Goal: Information Seeking & Learning: Learn about a topic

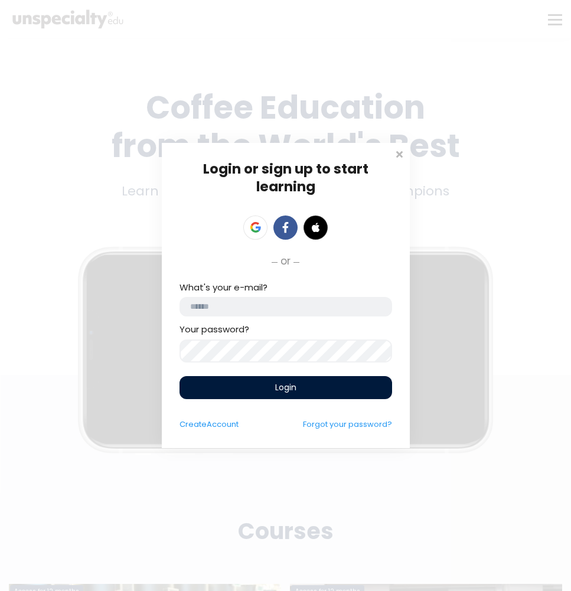
click at [238, 306] on input "email" at bounding box center [286, 306] width 213 height 19
type input "*"
paste input "**********"
type input "**********"
click at [290, 392] on span "Login" at bounding box center [285, 388] width 21 height 12
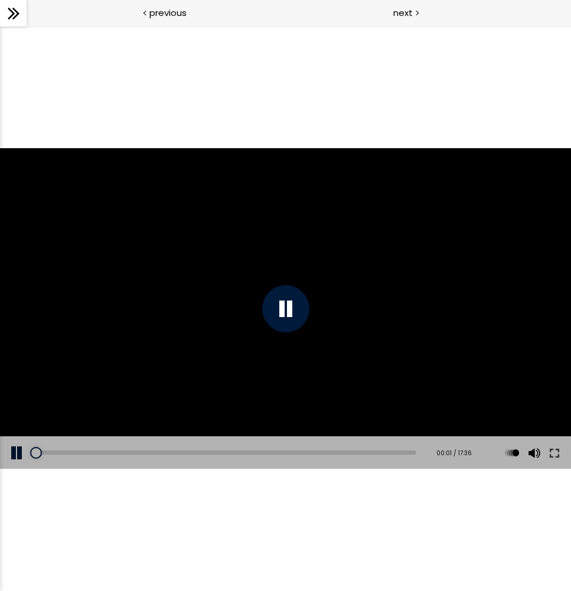
click at [197, 349] on div at bounding box center [285, 308] width 571 height 321
click at [192, 66] on div "Click for sound @keyframes VOLUME_SMALL_WAVE_FLASH { 0% { opacity: 0; } 33% { o…" at bounding box center [285, 308] width 571 height 565
click at [171, 11] on span "previous" at bounding box center [167, 13] width 37 height 14
click at [17, 453] on button at bounding box center [17, 453] width 35 height 33
click at [410, 14] on span "next" at bounding box center [403, 13] width 19 height 14
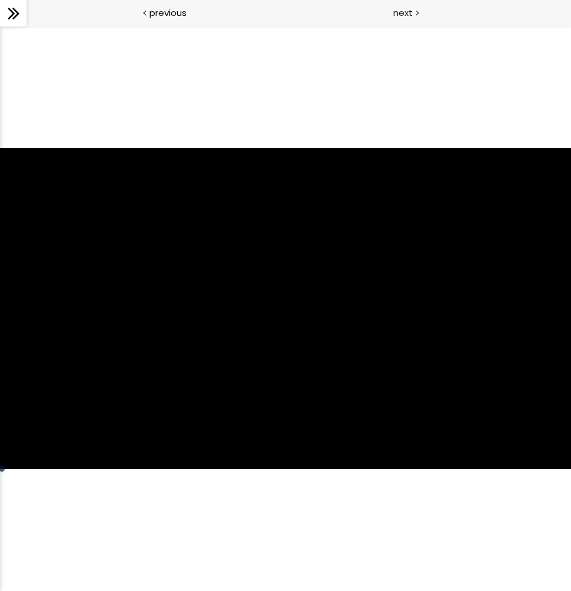
click at [410, 14] on span "next" at bounding box center [403, 13] width 19 height 14
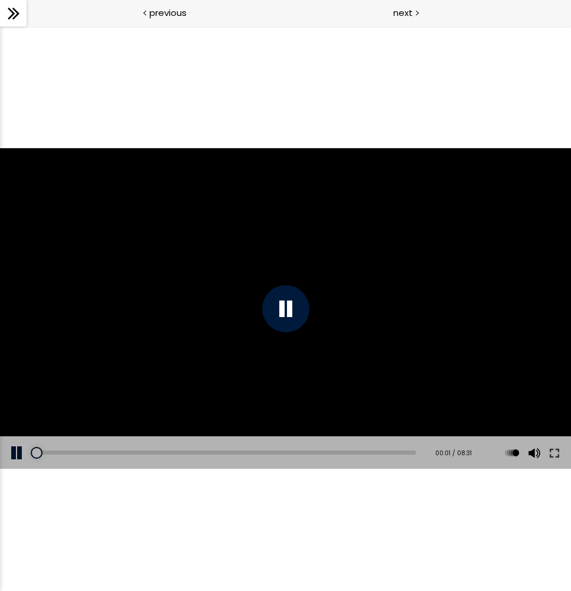
click at [294, 308] on div at bounding box center [285, 308] width 47 height 47
click at [405, 13] on span "next" at bounding box center [403, 13] width 19 height 14
click at [293, 308] on div at bounding box center [285, 308] width 47 height 47
click at [399, 14] on span "next" at bounding box center [403, 13] width 19 height 14
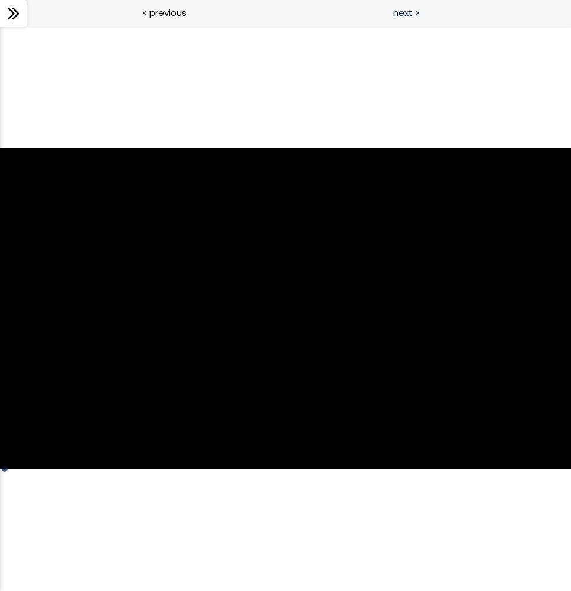
click at [405, 14] on span "next" at bounding box center [403, 13] width 19 height 14
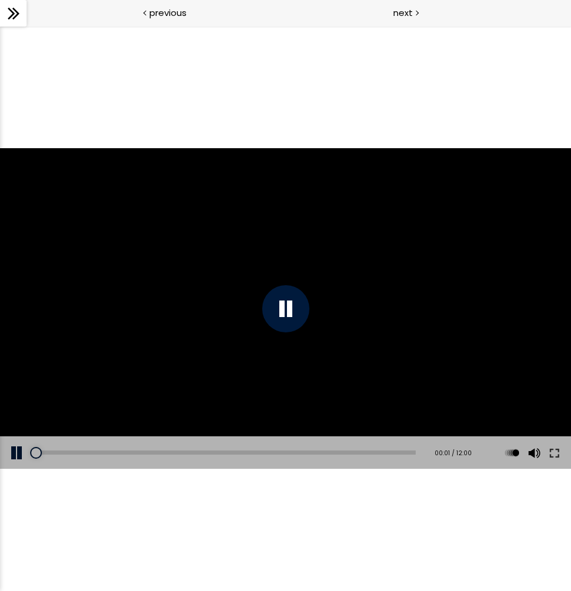
click at [298, 313] on div at bounding box center [285, 308] width 47 height 47
click at [401, 13] on span "next" at bounding box center [403, 13] width 19 height 14
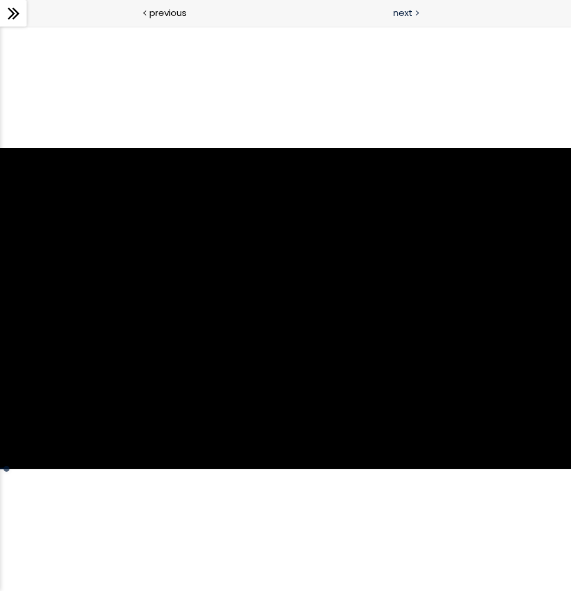
click at [399, 14] on span "next" at bounding box center [403, 13] width 19 height 14
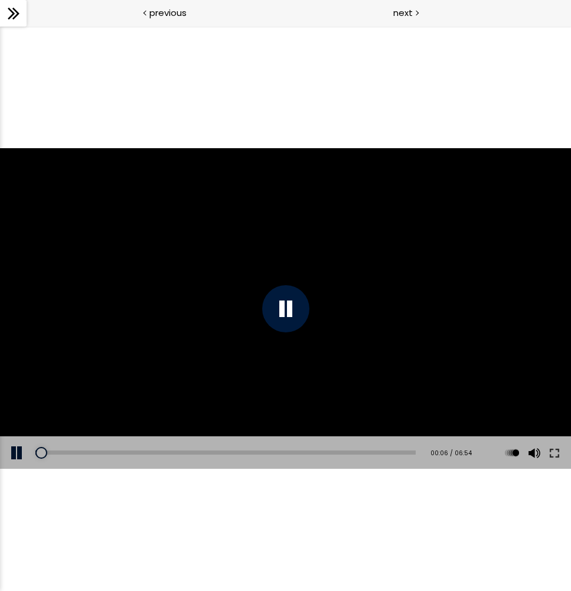
click at [289, 305] on div at bounding box center [285, 308] width 47 height 47
click at [252, 209] on div at bounding box center [285, 308] width 571 height 321
drag, startPoint x: 44, startPoint y: 454, endPoint x: 37, endPoint y: 456, distance: 7.9
click at [37, 456] on div at bounding box center [36, 453] width 12 height 12
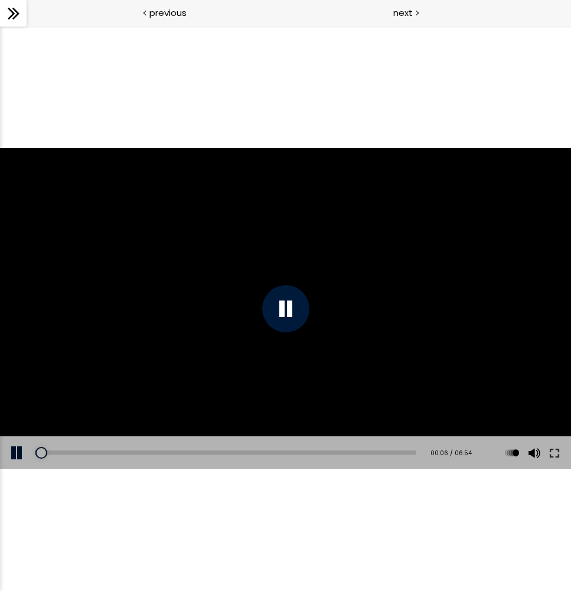
click at [288, 304] on div at bounding box center [285, 308] width 47 height 47
click at [414, 72] on div "Click for sound @keyframes VOLUME_SMALL_WAVE_FLASH { 0% { opacity: 0; } 33% { o…" at bounding box center [285, 308] width 571 height 565
click at [410, 9] on span "next" at bounding box center [403, 13] width 19 height 14
click at [293, 307] on div at bounding box center [285, 308] width 47 height 47
click at [431, 539] on div "Click for sound @keyframes VOLUME_SMALL_WAVE_FLASH { 0% { opacity: 0; } 33% { o…" at bounding box center [285, 308] width 571 height 565
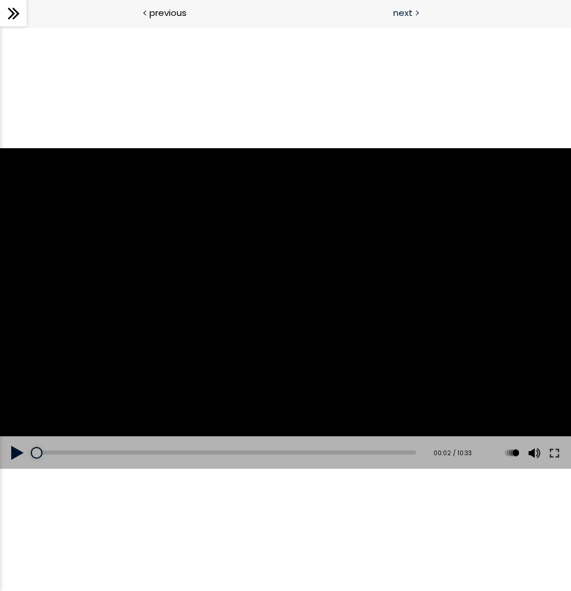
click at [411, 8] on span "next" at bounding box center [403, 13] width 19 height 14
click at [283, 307] on div at bounding box center [285, 308] width 571 height 321
click at [411, 6] on span "next" at bounding box center [403, 13] width 19 height 14
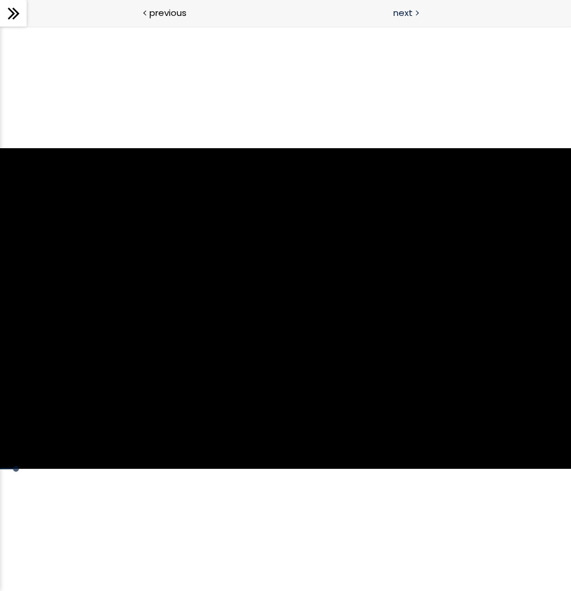
click at [404, 9] on span "next" at bounding box center [403, 13] width 19 height 14
click at [406, 11] on span "next" at bounding box center [403, 13] width 19 height 14
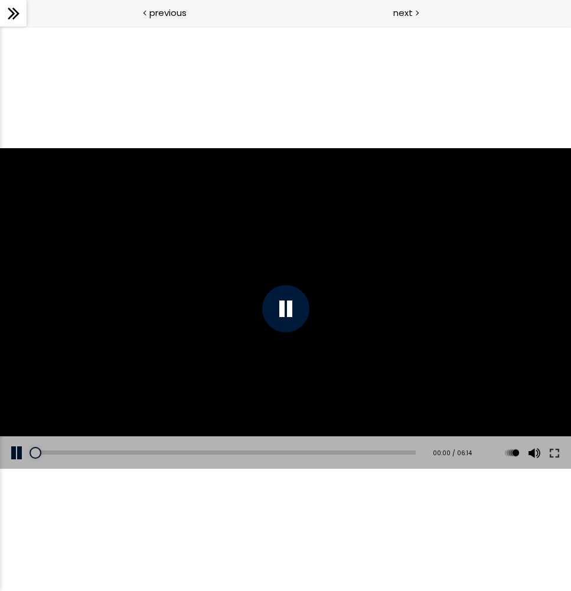
scroll to position [1, 0]
click at [298, 307] on div at bounding box center [285, 308] width 47 height 47
click at [410, 14] on span "next" at bounding box center [403, 13] width 19 height 14
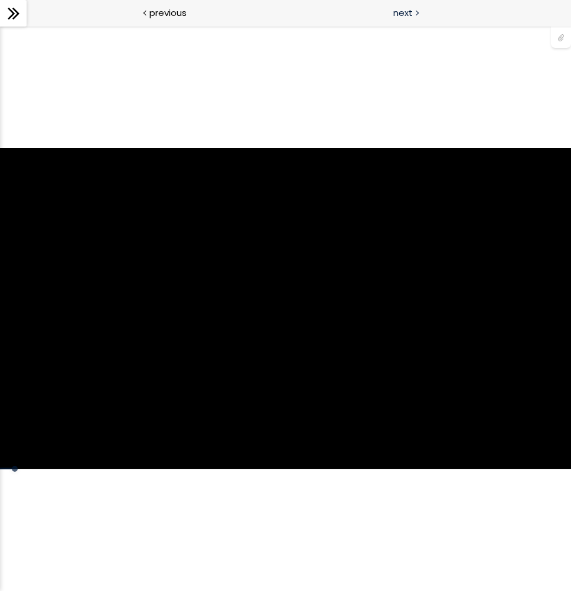
click at [406, 11] on span "next" at bounding box center [403, 13] width 19 height 14
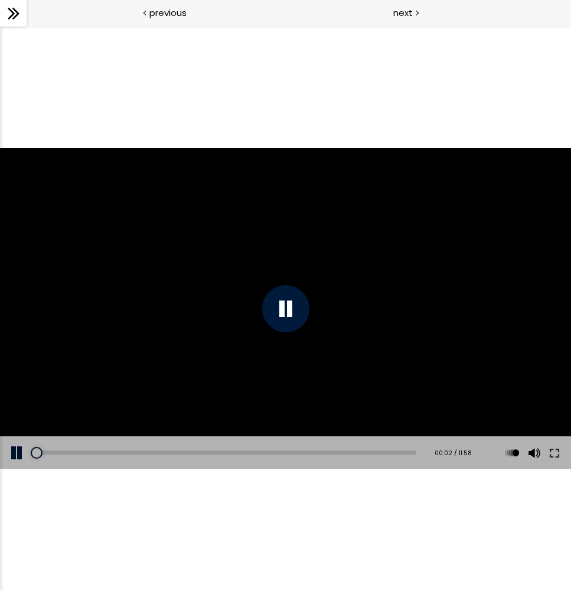
click at [284, 308] on div at bounding box center [285, 308] width 47 height 47
click at [409, 11] on span "next" at bounding box center [403, 13] width 19 height 14
click at [290, 313] on div at bounding box center [285, 308] width 47 height 47
click at [404, 12] on span "next" at bounding box center [403, 13] width 19 height 14
click at [283, 308] on div at bounding box center [285, 308] width 47 height 47
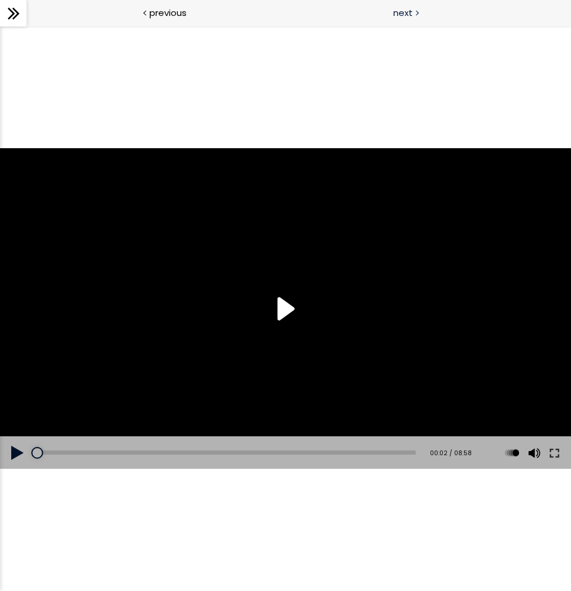
click at [403, 12] on span "next" at bounding box center [403, 13] width 19 height 14
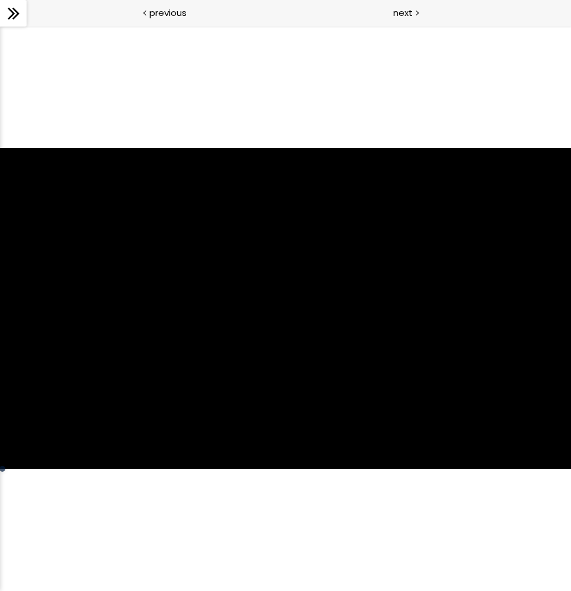
click at [293, 307] on div "[Notice] Next to the "PR-5648" label in the upper right corner, it says [Guatem…" at bounding box center [285, 308] width 571 height 321
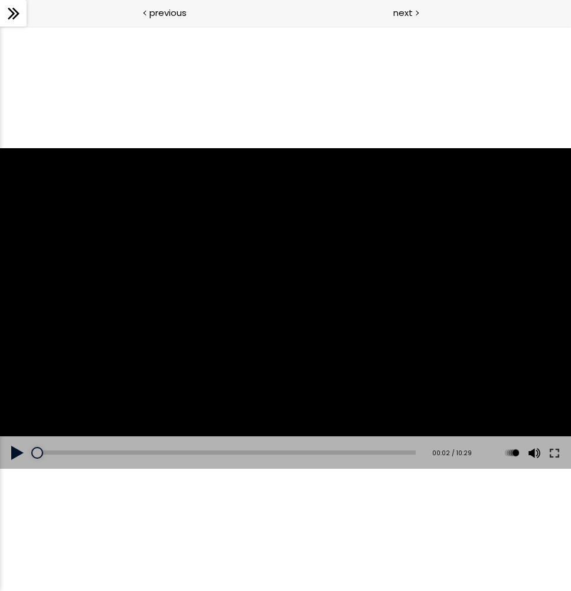
drag, startPoint x: 441, startPoint y: 535, endPoint x: 425, endPoint y: 169, distance: 366.7
click at [443, 533] on div "The video is loading... Click for sound @keyframes VOLUME_SMALL_WAVE_FLASH { 0%…" at bounding box center [285, 308] width 571 height 565
click at [398, 8] on span "next" at bounding box center [403, 13] width 19 height 14
click at [404, 410] on div at bounding box center [285, 308] width 571 height 321
